Goal: Task Accomplishment & Management: Manage account settings

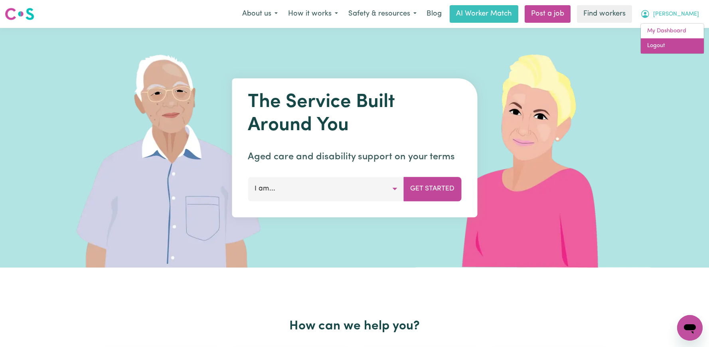
click at [672, 47] on link "Logout" at bounding box center [672, 45] width 63 height 15
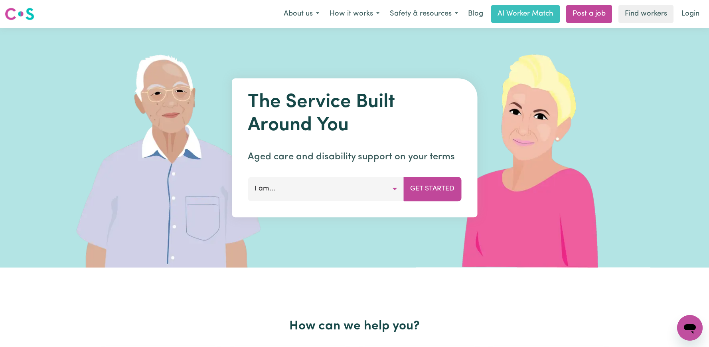
click at [685, 22] on div "Menu About us How it works Safety & resources Blog AI Worker Match Post a job F…" at bounding box center [354, 14] width 709 height 18
click at [686, 7] on link "Login" at bounding box center [690, 14] width 28 height 18
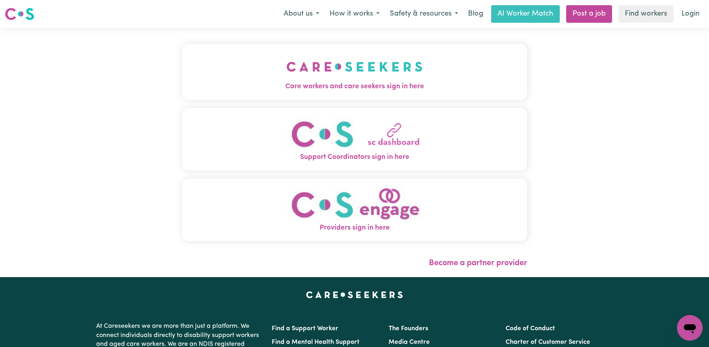
click at [355, 69] on img "Care workers and care seekers sign in here" at bounding box center [354, 67] width 136 height 30
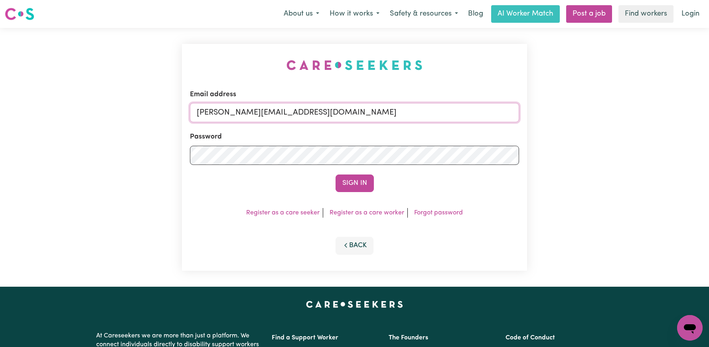
click at [485, 114] on input "[PERSON_NAME][EMAIL_ADDRESS][DOMAIN_NAME]" at bounding box center [354, 112] width 329 height 19
drag, startPoint x: 404, startPoint y: 114, endPoint x: 240, endPoint y: 113, distance: 164.3
click at [240, 113] on input "[EMAIL_ADDRESS][DOMAIN_NAME]" at bounding box center [354, 112] width 329 height 19
type input "[EMAIL_ADDRESS][DOMAIN_NAME]"
click at [335, 174] on button "Sign In" at bounding box center [354, 183] width 38 height 18
